Goal: Transaction & Acquisition: Purchase product/service

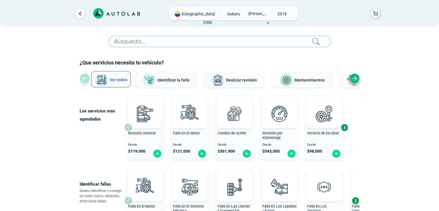
click at [142, 46] on input "text" at bounding box center [220, 41] width 222 height 11
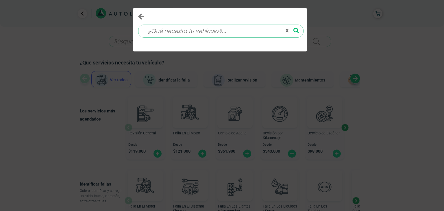
click at [169, 35] on input at bounding box center [212, 31] width 139 height 12
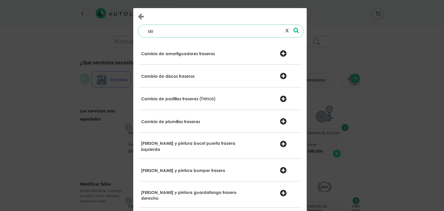
type input "s"
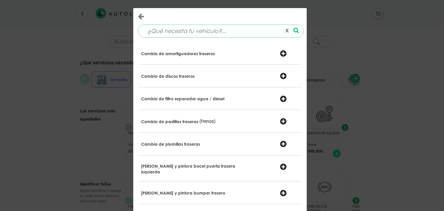
click at [48, 55] on div "x Cambio de amortiguadores traseros" at bounding box center [222, 105] width 444 height 211
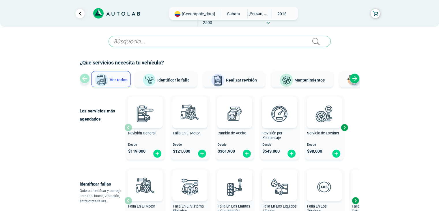
click at [170, 40] on input "text" at bounding box center [220, 41] width 222 height 11
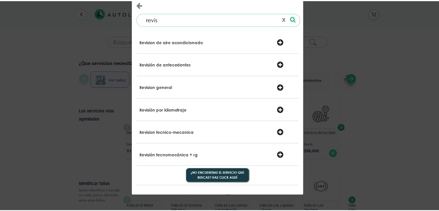
scroll to position [17, 0]
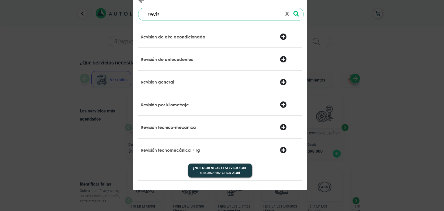
type input "revis"
click at [266, 149] on div at bounding box center [262, 150] width 28 height 8
click at [285, 129] on div at bounding box center [289, 128] width 28 height 8
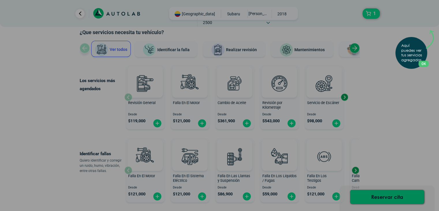
scroll to position [0, 0]
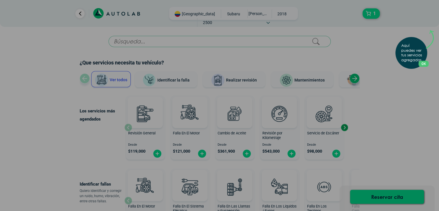
click at [377, 68] on div "Aquí puedes ver tus servicios agregados. OK .aex,.bex{fill:none!important;strok…" at bounding box center [219, 105] width 439 height 211
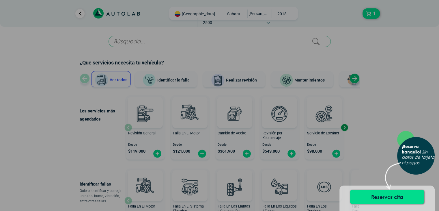
click at [377, 68] on div "× ¡Reserva tranquilo! Sin datos de tarjeta ni pagos" at bounding box center [219, 105] width 439 height 211
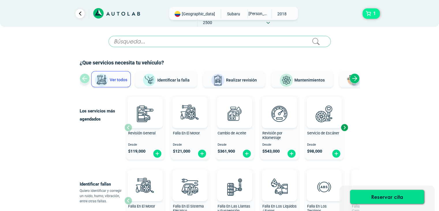
click at [372, 10] on span "1" at bounding box center [374, 14] width 5 height 10
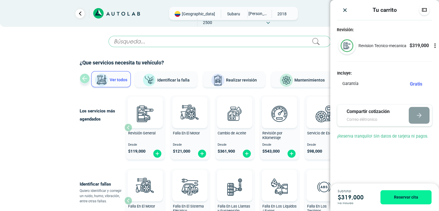
click at [391, 44] on p "Revision Tecnico-mecanica" at bounding box center [383, 46] width 48 height 6
click at [344, 10] on img "Close" at bounding box center [345, 10] width 6 height 6
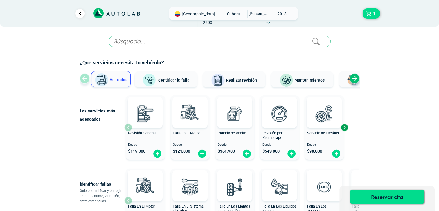
click at [347, 129] on div "Next slide" at bounding box center [344, 127] width 9 height 9
click at [346, 126] on div "Next slide" at bounding box center [344, 127] width 9 height 9
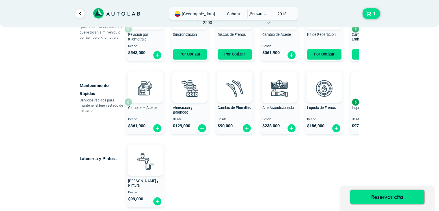
scroll to position [202, 0]
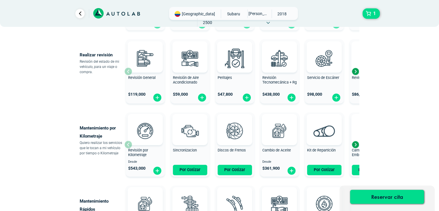
click at [358, 72] on div "Next slide" at bounding box center [355, 71] width 9 height 9
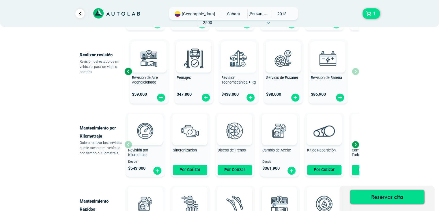
click at [237, 62] on img at bounding box center [238, 57] width 25 height 25
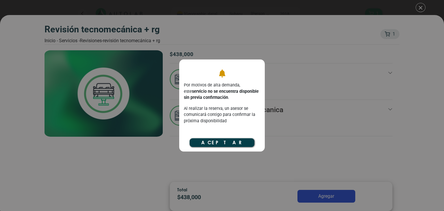
click at [232, 141] on button "Aceptar" at bounding box center [222, 142] width 65 height 9
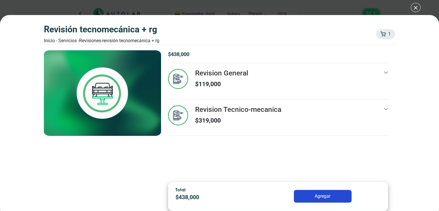
click at [385, 110] on icon at bounding box center [386, 109] width 5 height 5
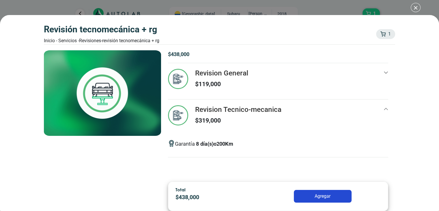
scroll to position [231, 0]
click at [224, 144] on p "8 día(s) o 200 Km" at bounding box center [214, 144] width 37 height 8
click at [222, 105] on h3 "Revision Tecnico-mecanica" at bounding box center [238, 109] width 86 height 8
click at [210, 122] on p "$ 319,000" at bounding box center [238, 120] width 86 height 9
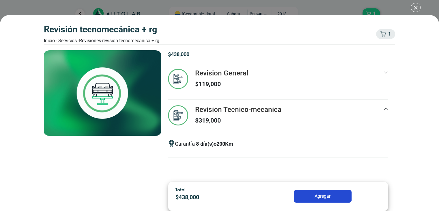
click at [176, 110] on img at bounding box center [178, 115] width 20 height 20
click at [414, 10] on div "Revisión Tecnomecánica + rg Inicio - Servicios - Revisiones - Revisión Tecnomec…" at bounding box center [219, 105] width 439 height 211
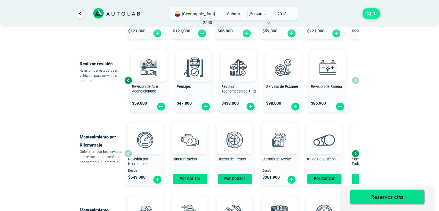
click at [369, 16] on button "1" at bounding box center [371, 13] width 17 height 10
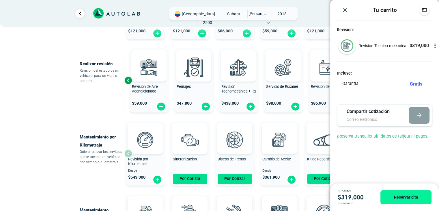
click at [435, 45] on icon at bounding box center [435, 45] width 1 height 1
click at [435, 45] on icon at bounding box center [435, 45] width 0 height 1
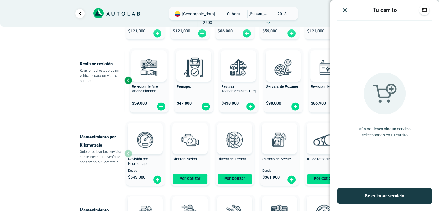
click at [345, 8] on img "Close" at bounding box center [345, 10] width 6 height 6
